Goal: Task Accomplishment & Management: Use online tool/utility

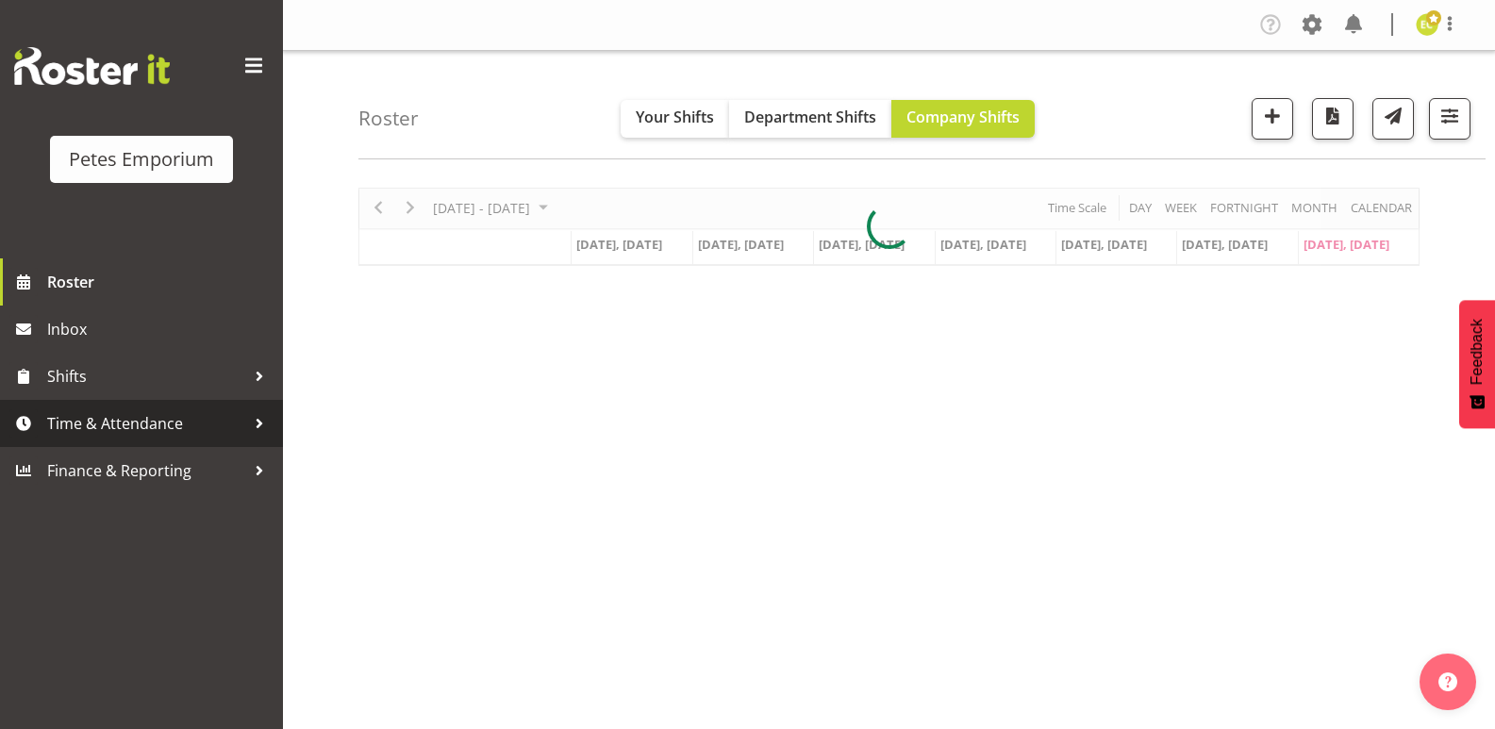
click at [211, 427] on span "Time & Attendance" at bounding box center [146, 423] width 198 height 28
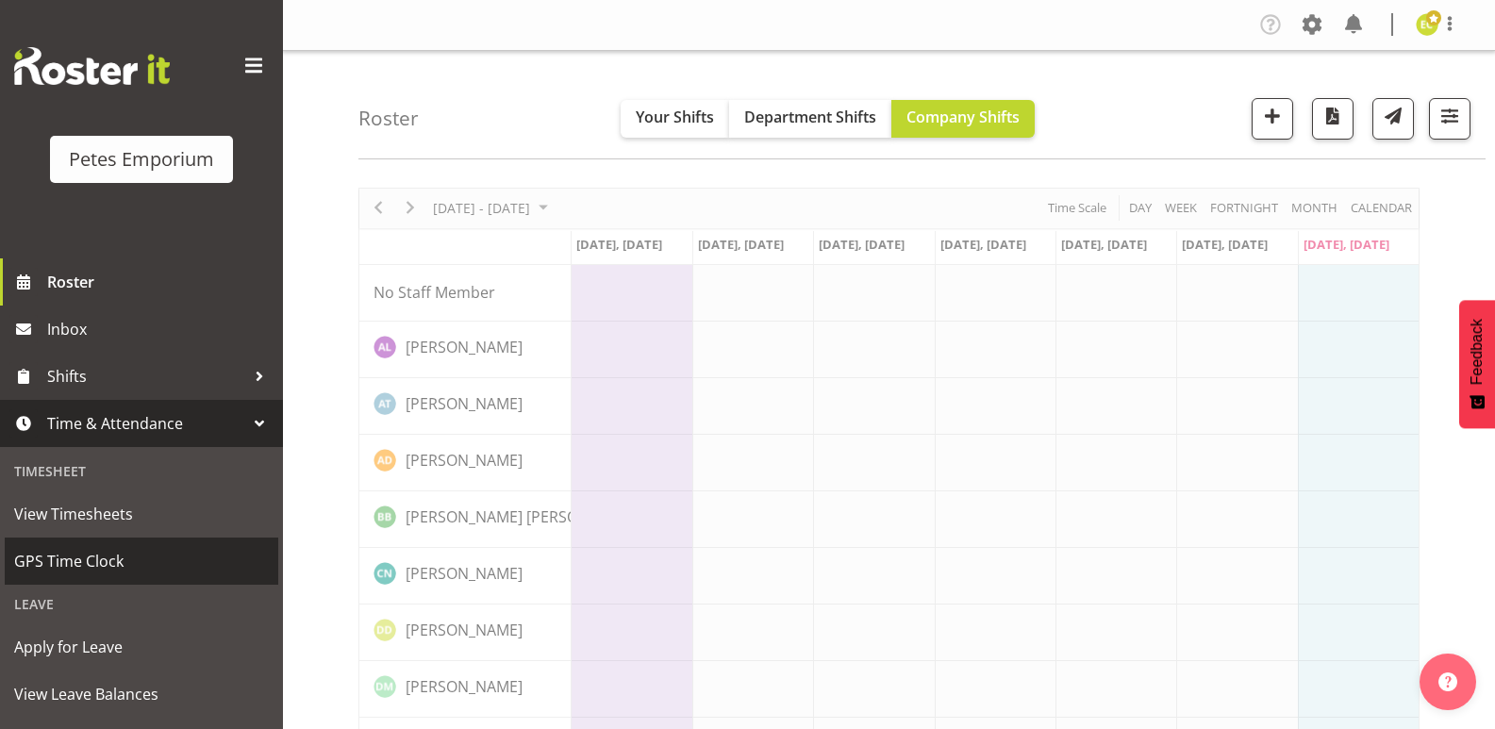
click at [178, 570] on span "GPS Time Clock" at bounding box center [141, 561] width 255 height 28
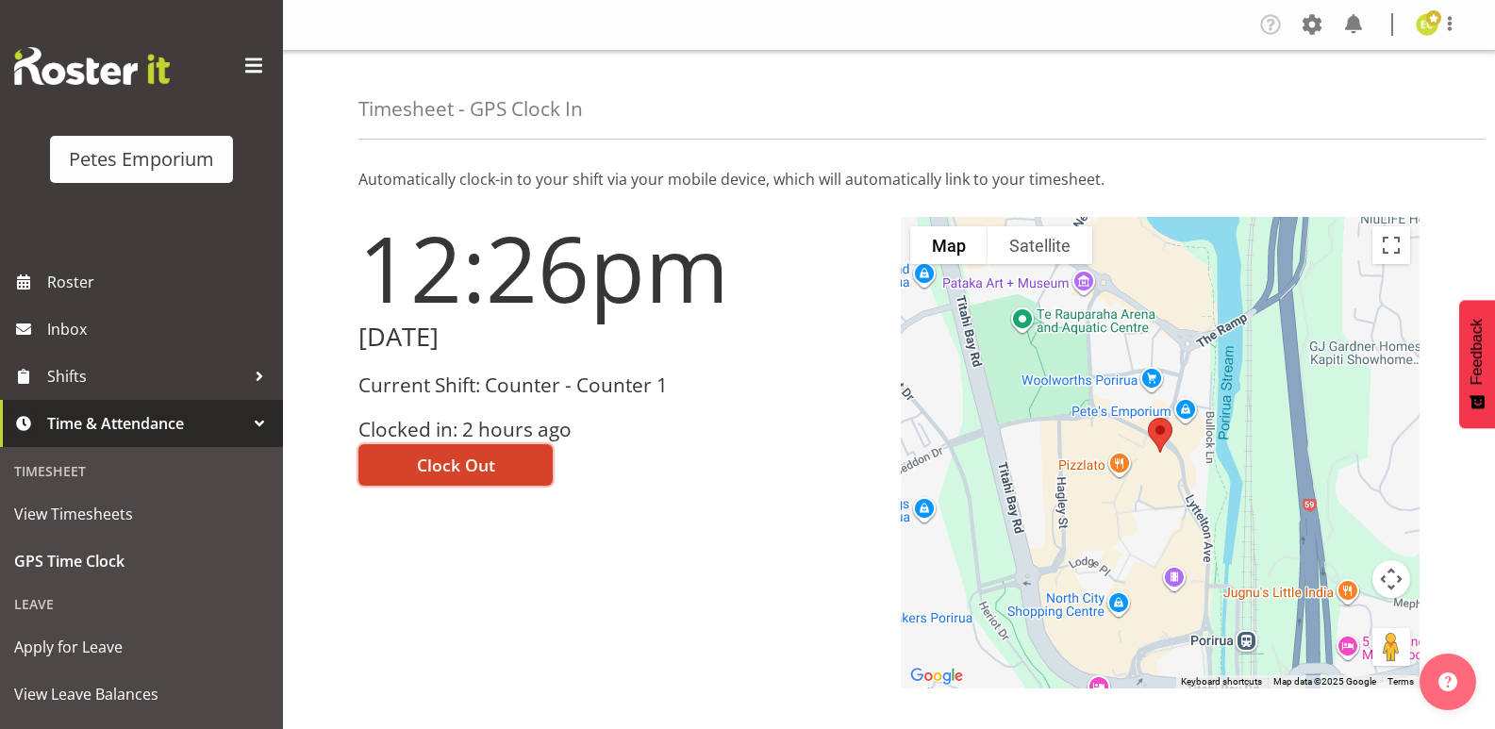
click at [439, 466] on span "Clock Out" at bounding box center [456, 465] width 78 height 25
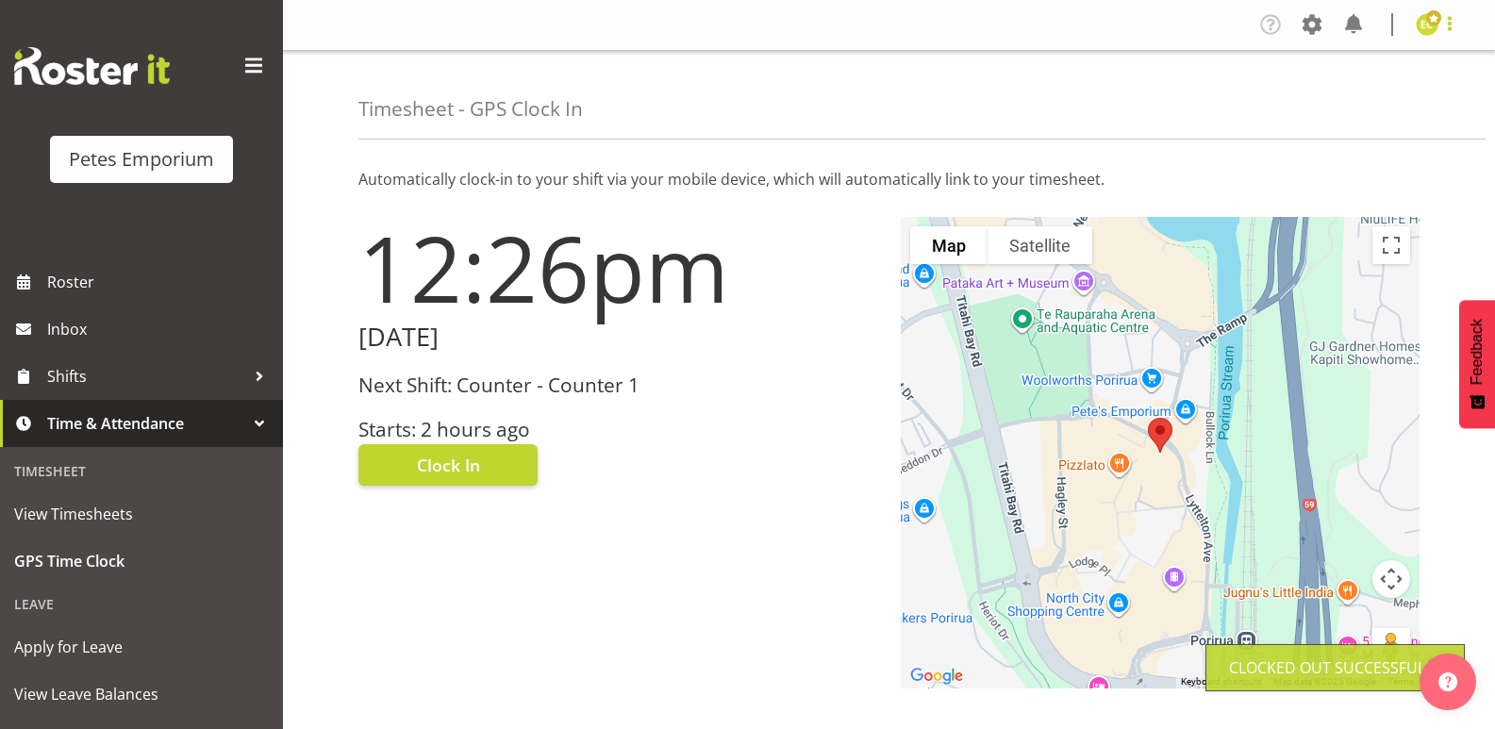
click at [1451, 26] on span at bounding box center [1449, 23] width 23 height 23
click at [1362, 91] on link "Log Out" at bounding box center [1370, 99] width 181 height 34
